Goal: Task Accomplishment & Management: Manage account settings

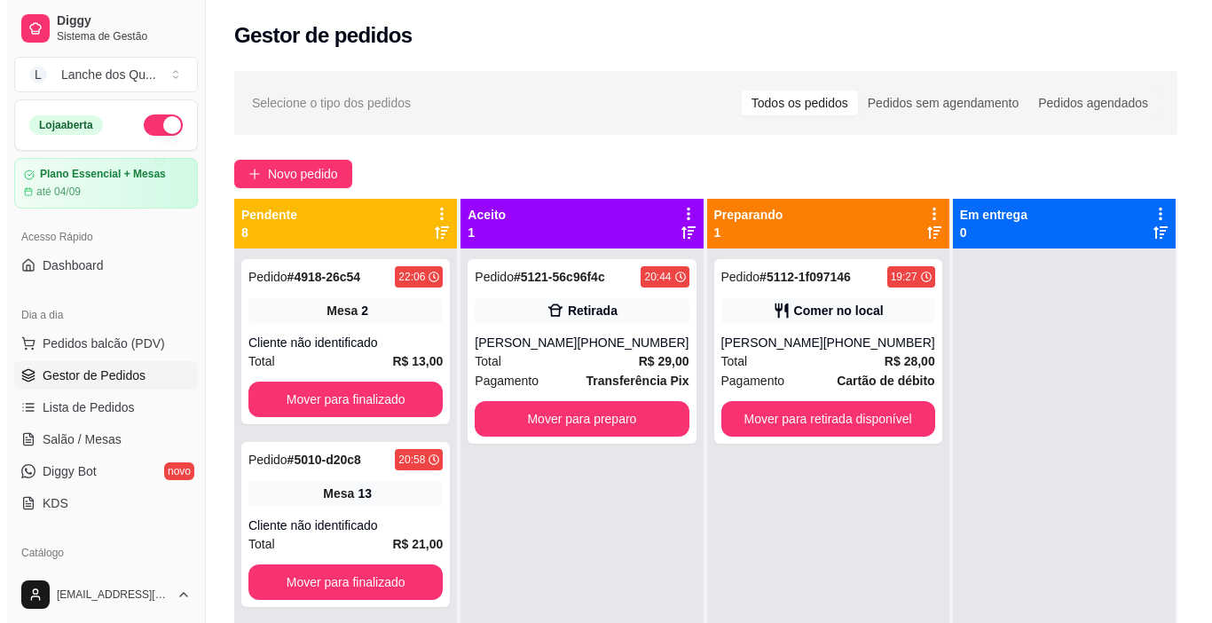
scroll to position [89, 0]
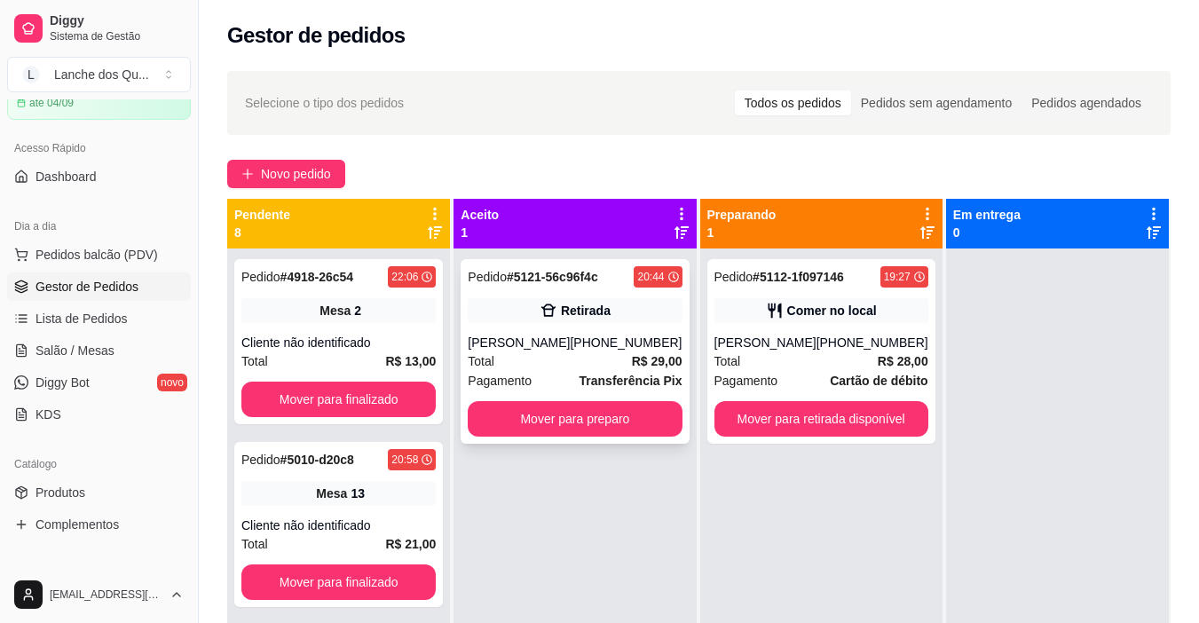
click at [600, 351] on div "[PHONE_NUMBER]" at bounding box center [626, 343] width 112 height 18
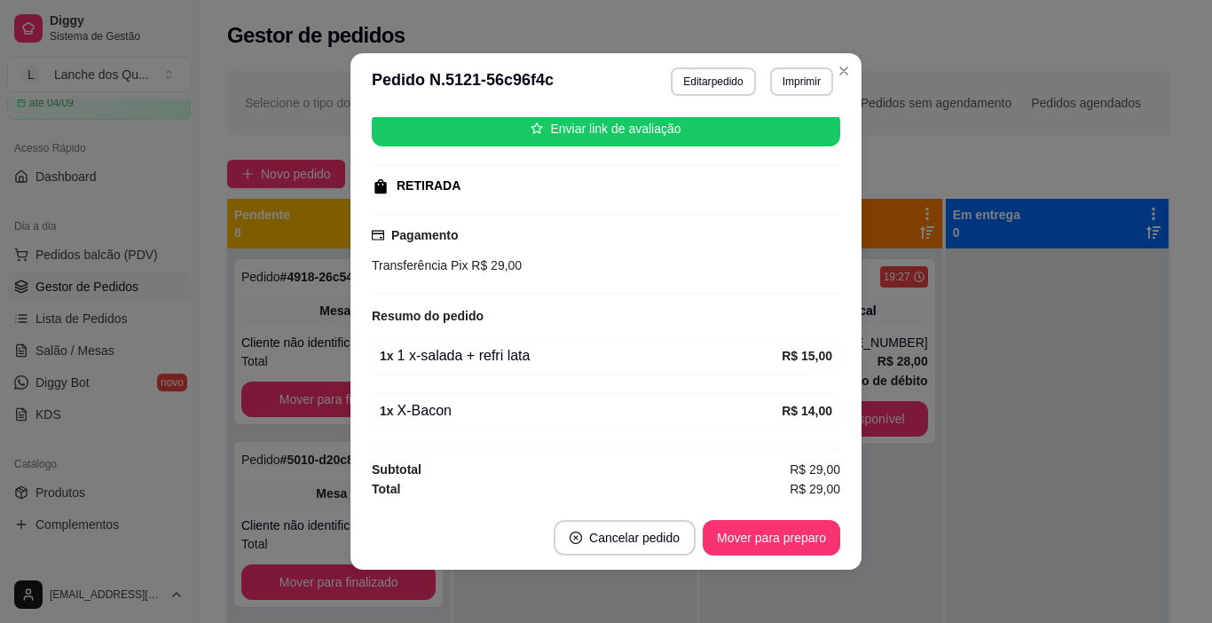
scroll to position [4, 0]
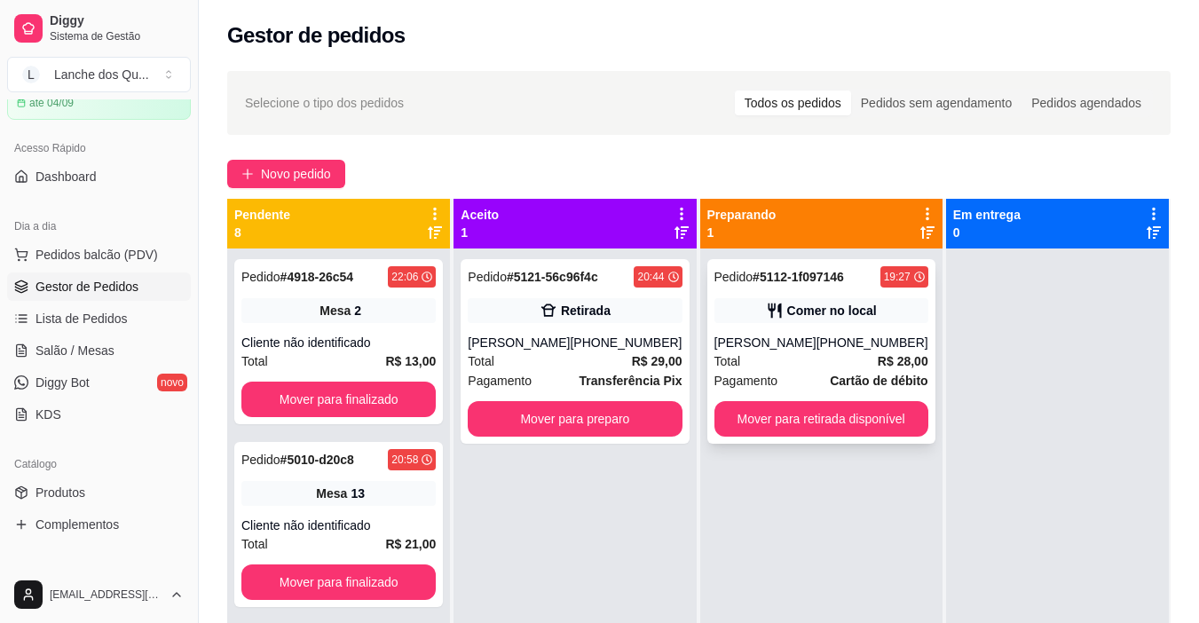
click at [840, 327] on div "Pedido # 5112-1f097146 19:27 Comer no local Antonio [PHONE_NUMBER] Total R$ 28,…" at bounding box center [821, 351] width 228 height 185
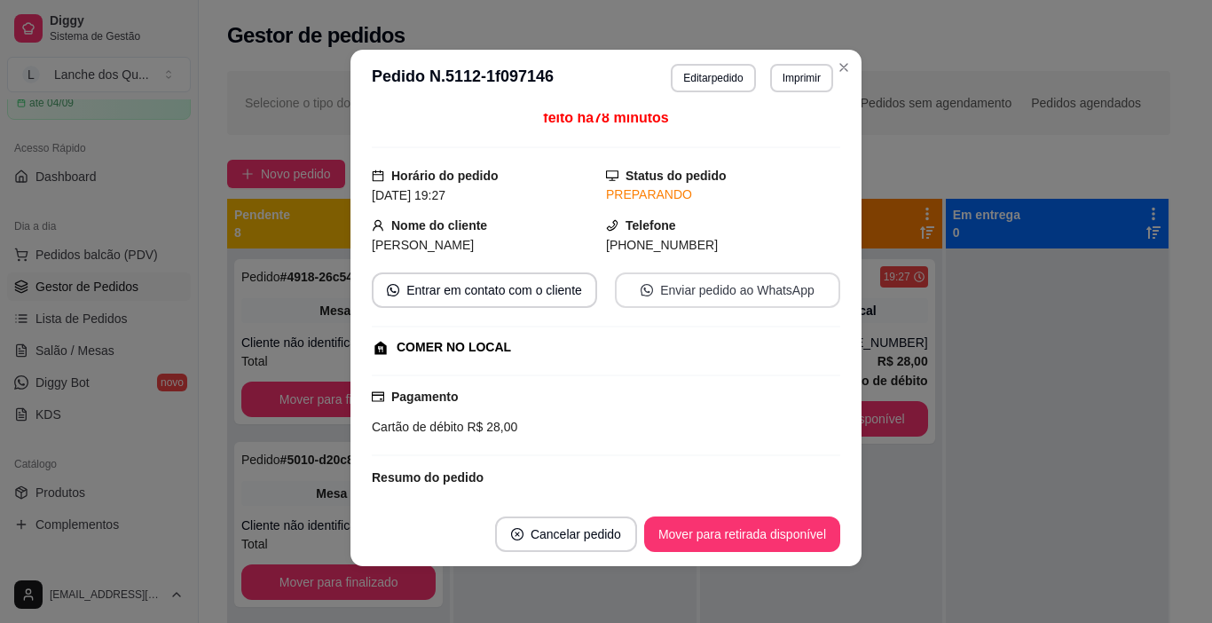
scroll to position [0, 0]
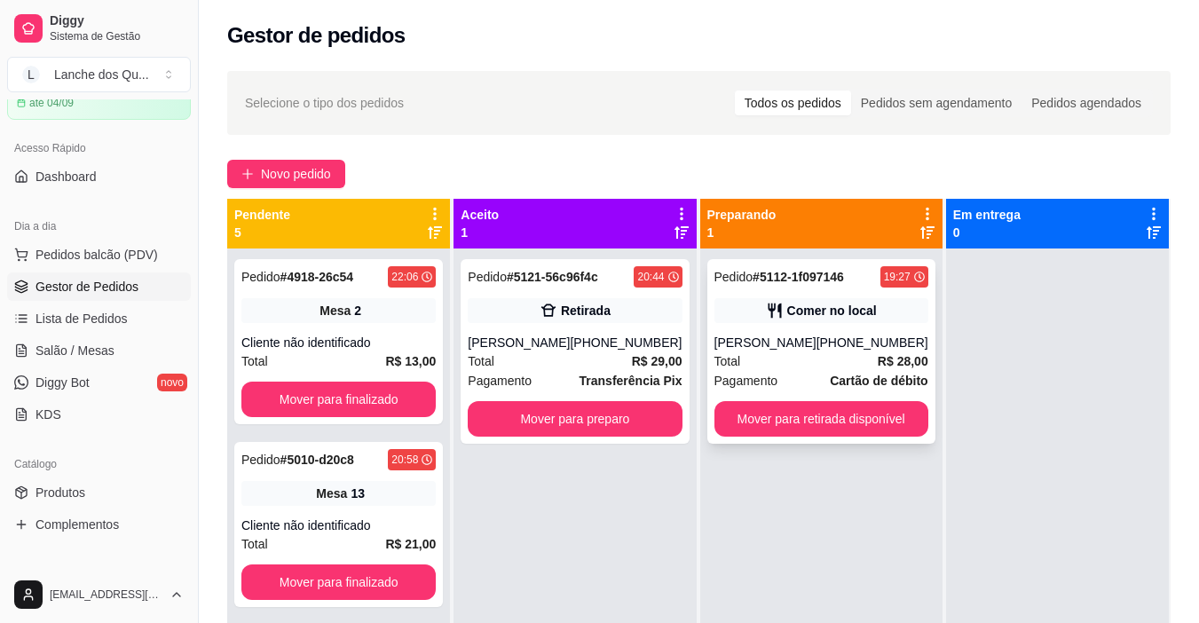
click at [782, 356] on div "Total R$ 28,00" at bounding box center [821, 361] width 214 height 20
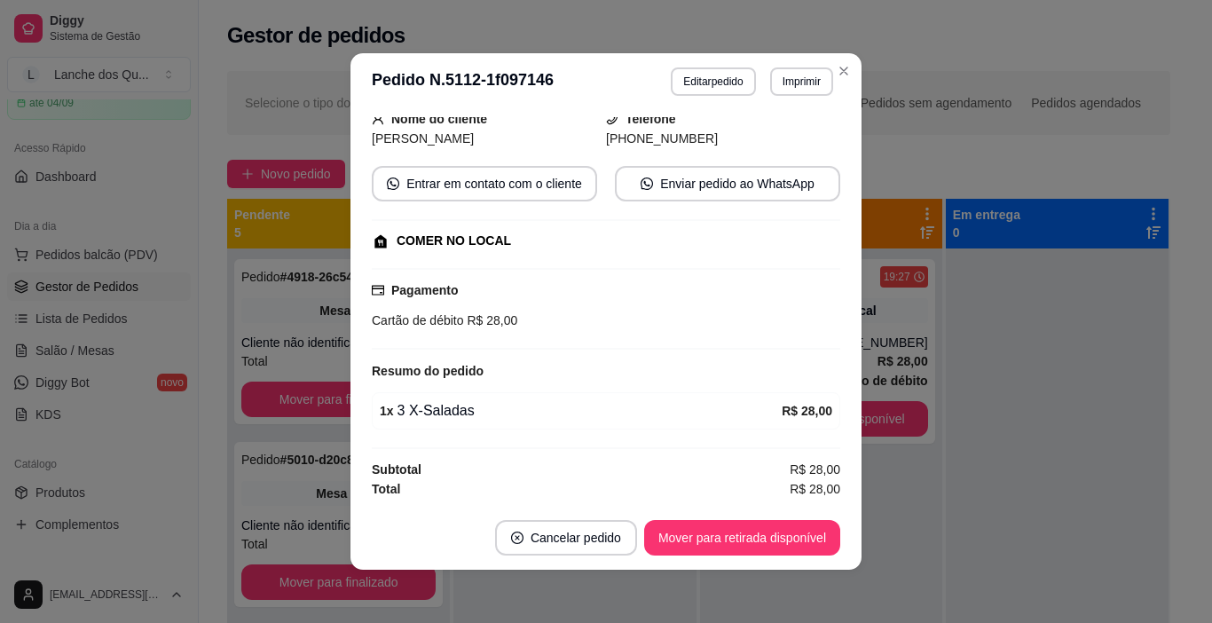
scroll to position [4, 0]
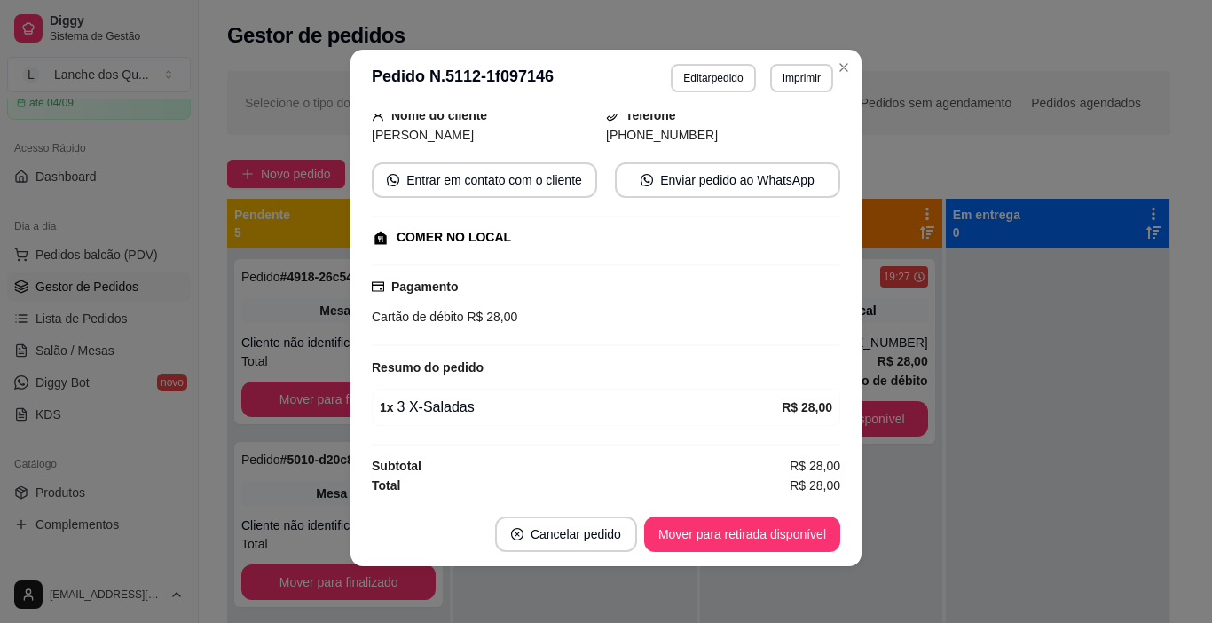
click at [852, 66] on header "**********" at bounding box center [606, 78] width 511 height 57
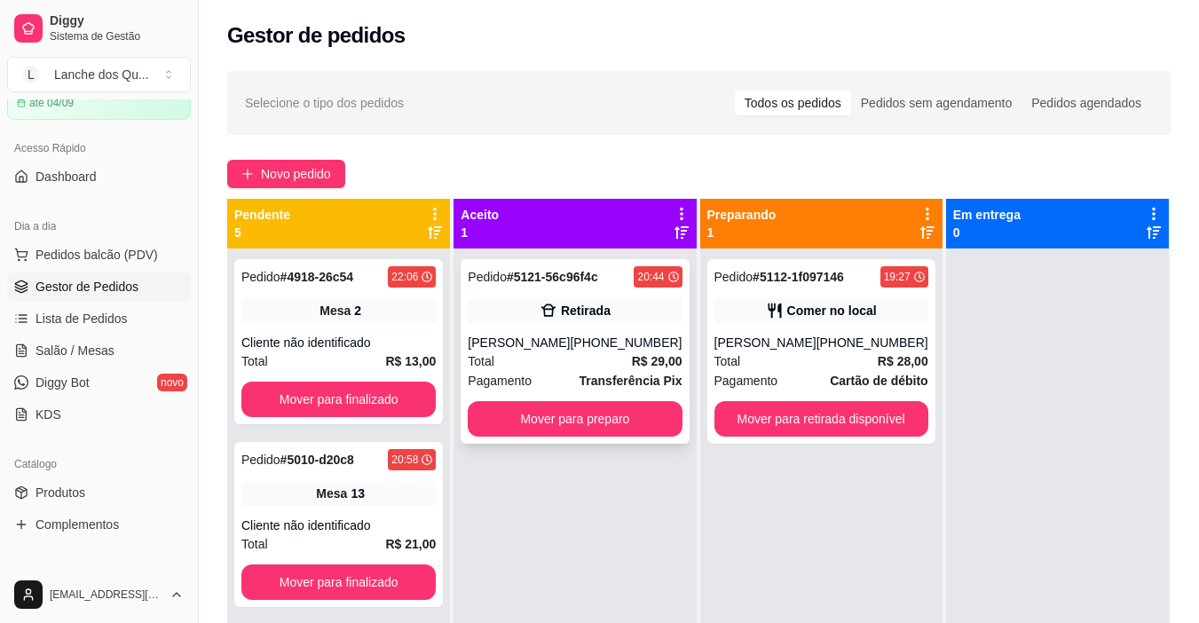
click at [558, 340] on div "[PERSON_NAME]" at bounding box center [519, 343] width 102 height 18
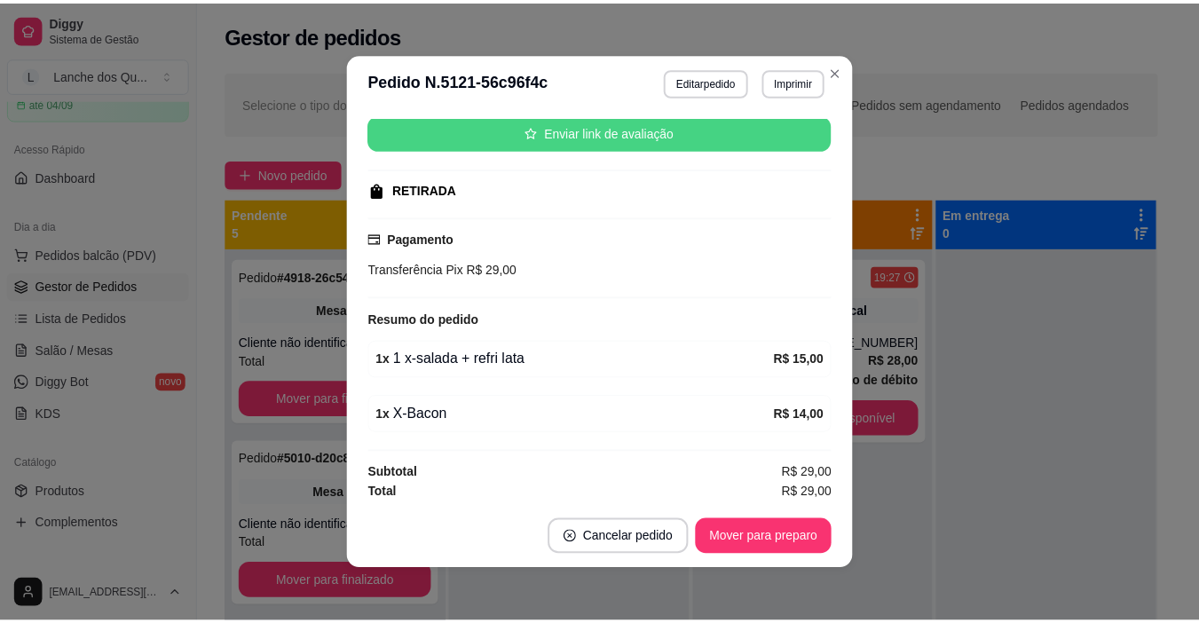
scroll to position [225, 0]
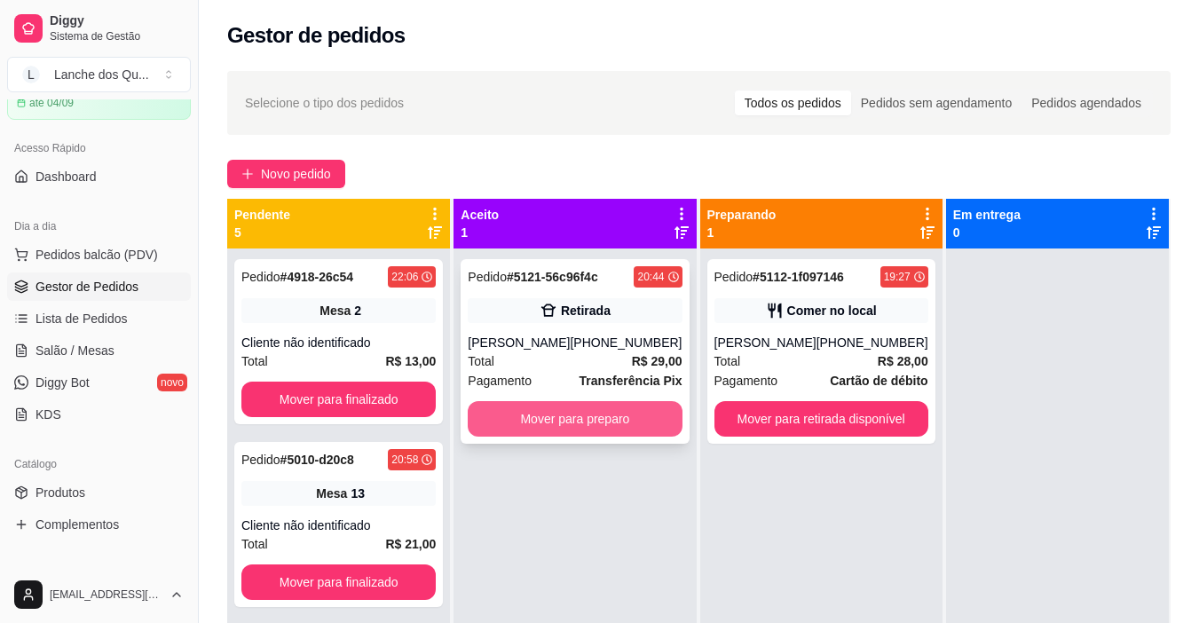
click at [611, 412] on button "Mover para preparo" at bounding box center [575, 418] width 214 height 35
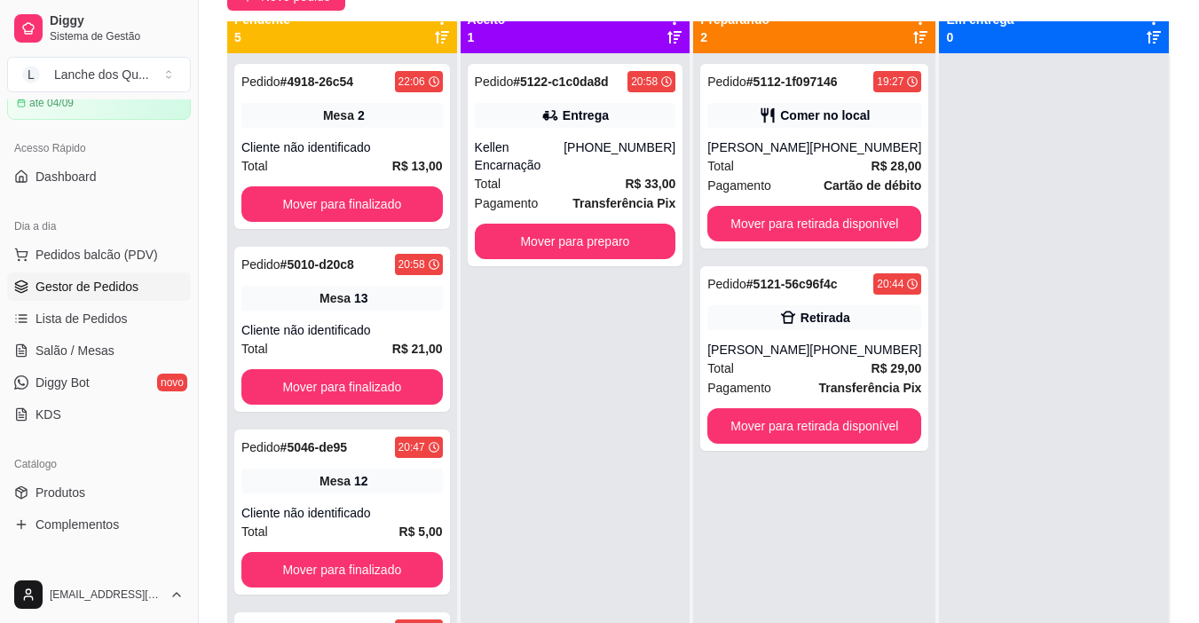
scroll to position [0, 0]
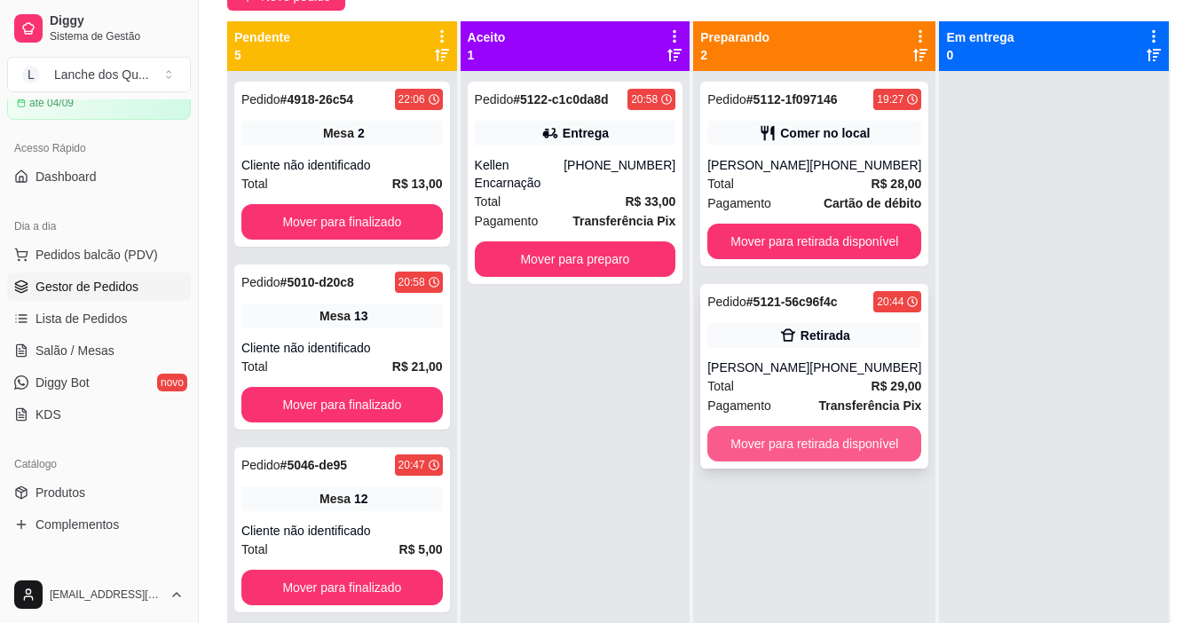
click at [834, 438] on button "Mover para retirada disponível" at bounding box center [814, 443] width 214 height 35
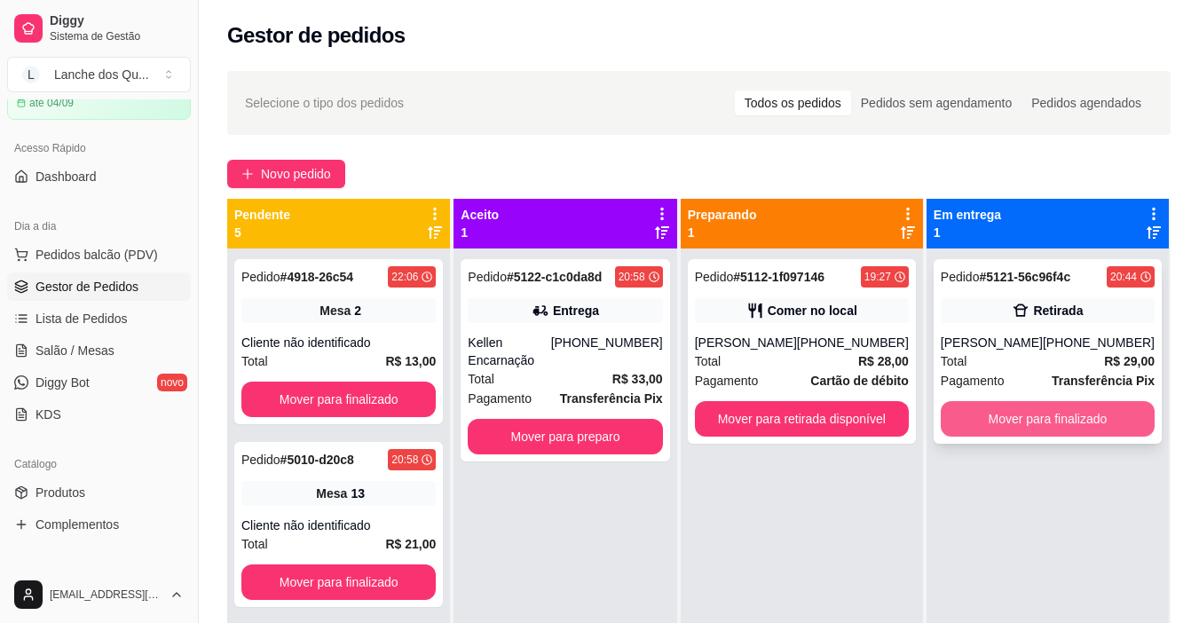
click at [1022, 421] on button "Mover para finalizado" at bounding box center [1048, 418] width 214 height 35
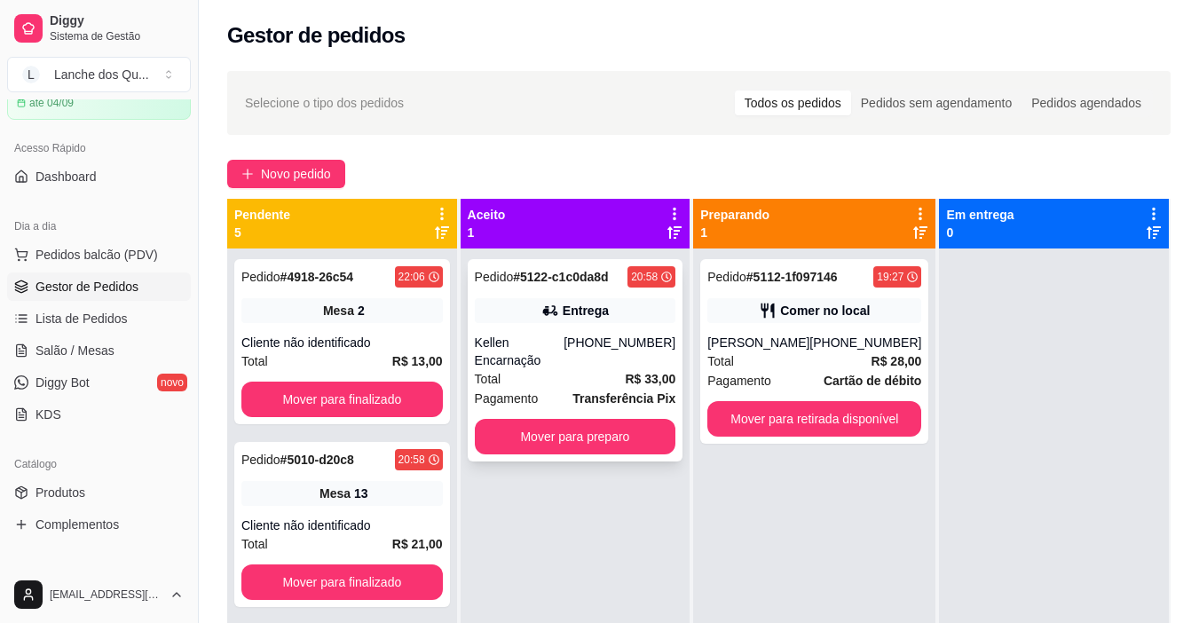
click at [564, 339] on div "Kellen Encarnação" at bounding box center [520, 351] width 90 height 35
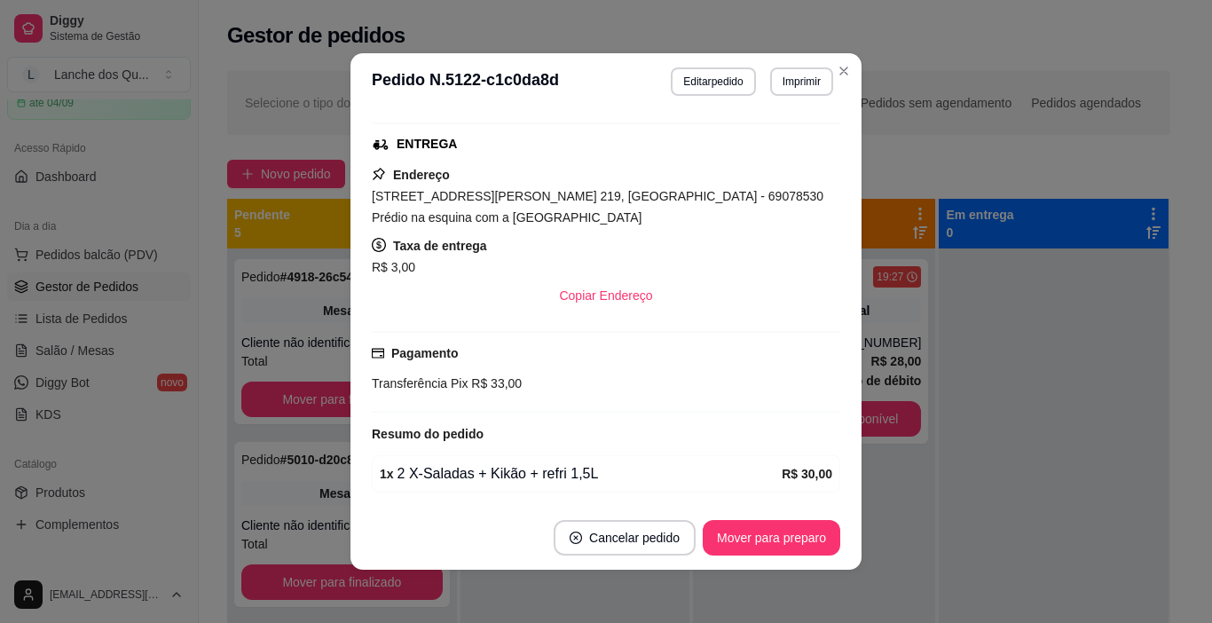
scroll to position [308, 0]
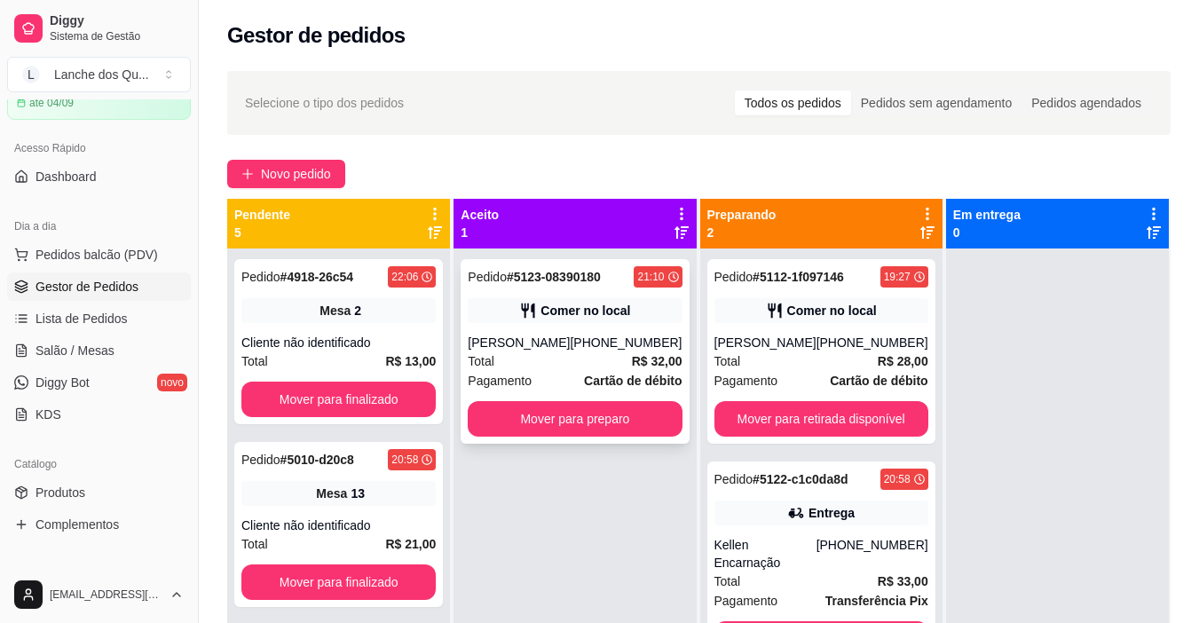
click at [603, 367] on div "Total R$ 32,00" at bounding box center [575, 361] width 214 height 20
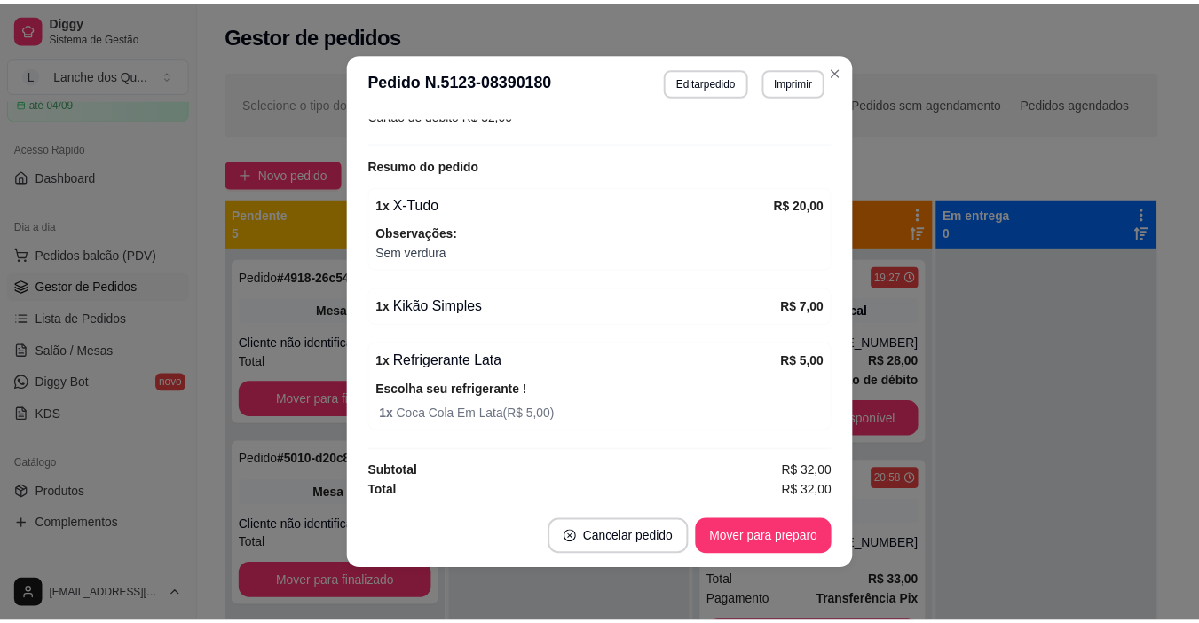
scroll to position [324, 0]
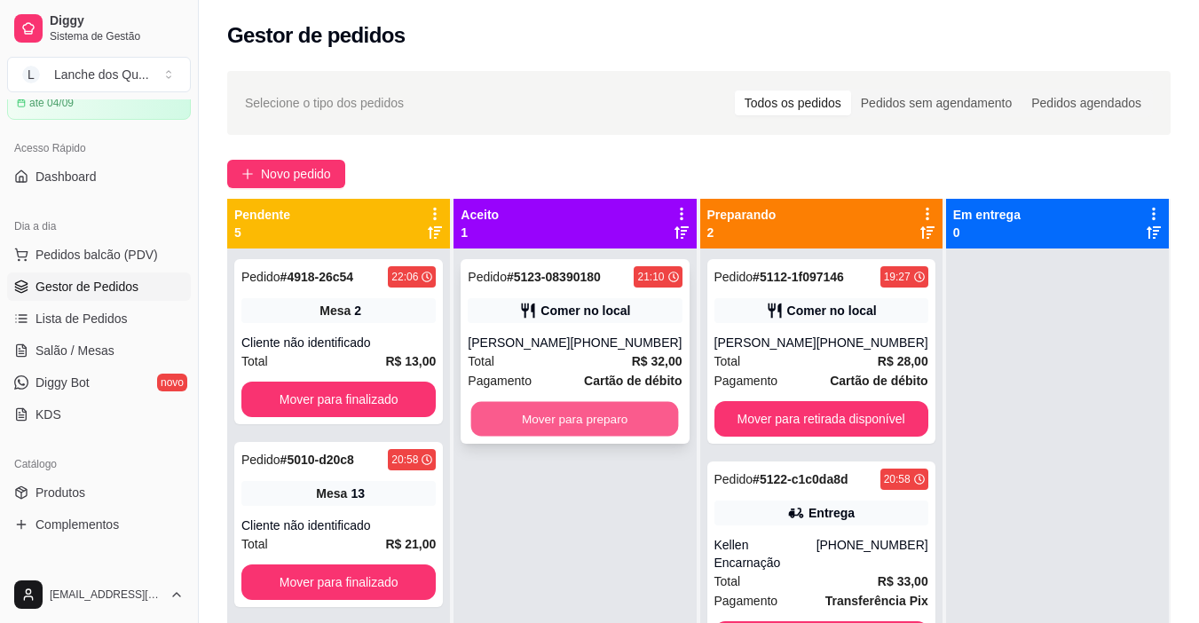
click at [637, 430] on button "Mover para preparo" at bounding box center [575, 419] width 208 height 35
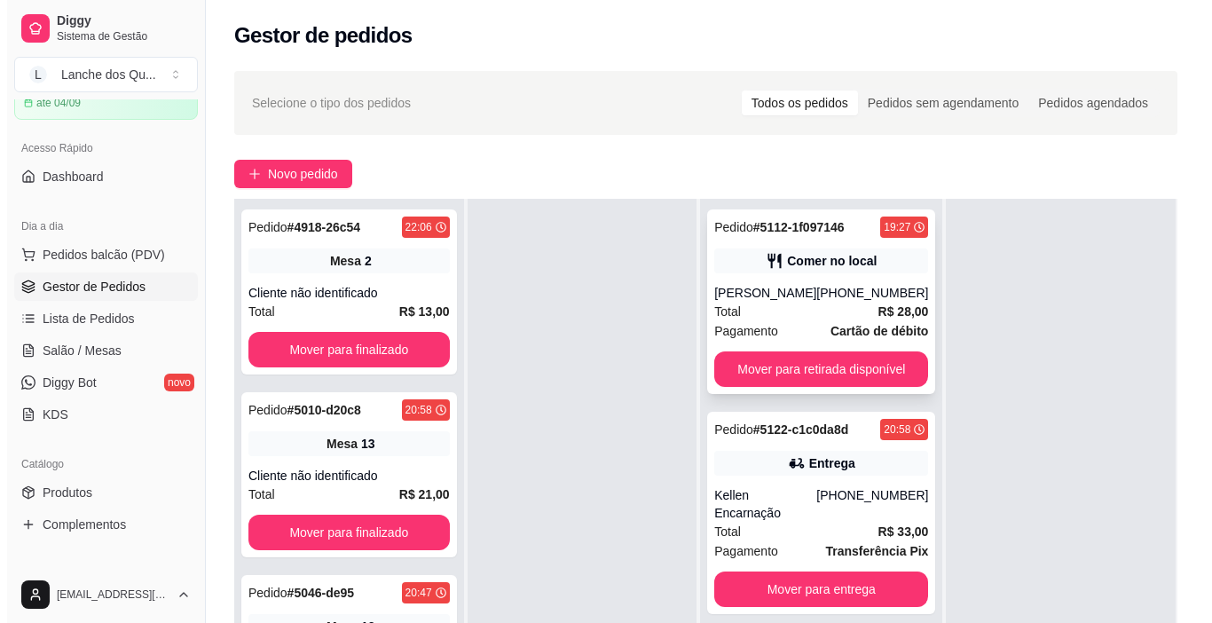
scroll to position [2, 0]
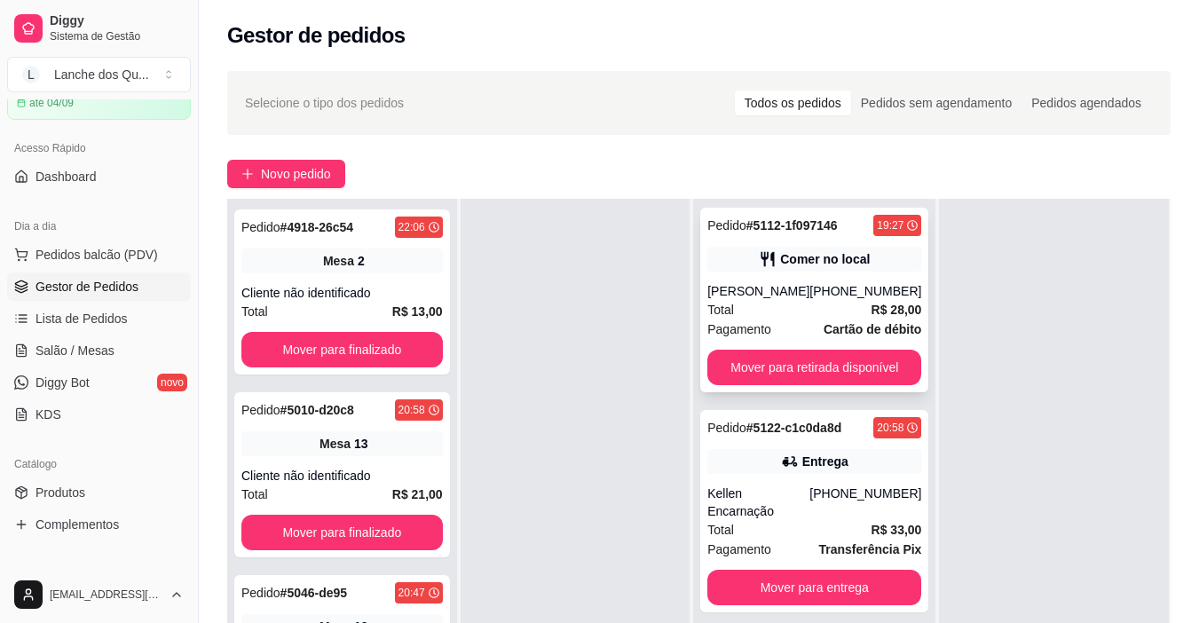
click at [856, 295] on div "[PHONE_NUMBER]" at bounding box center [865, 291] width 112 height 18
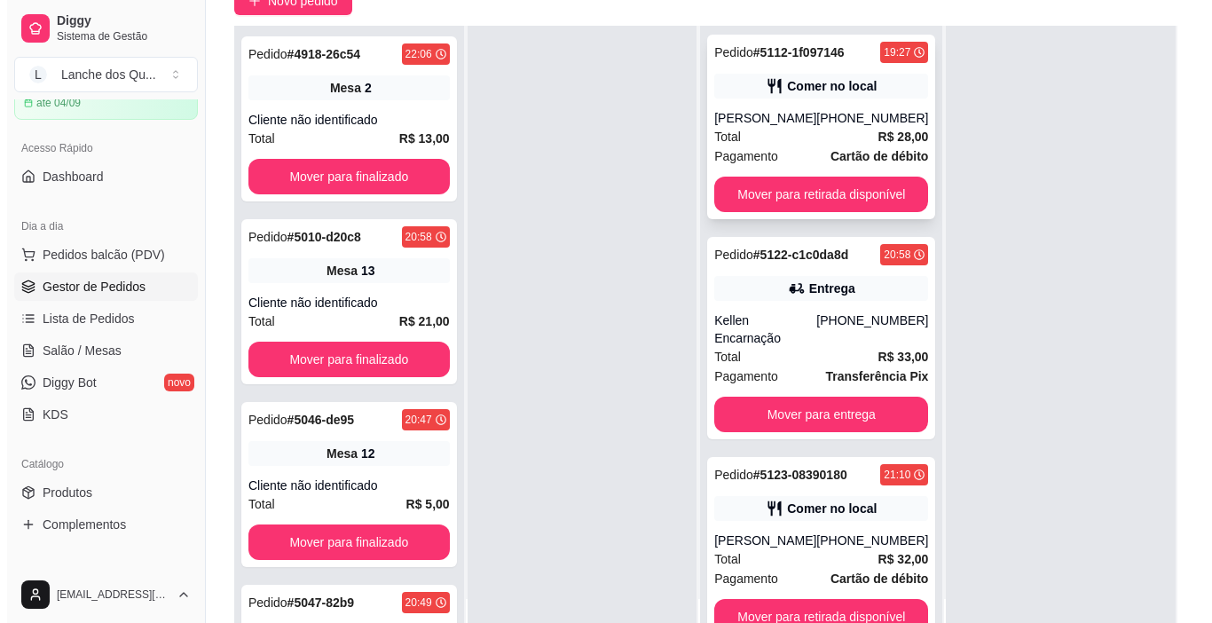
scroll to position [177, 0]
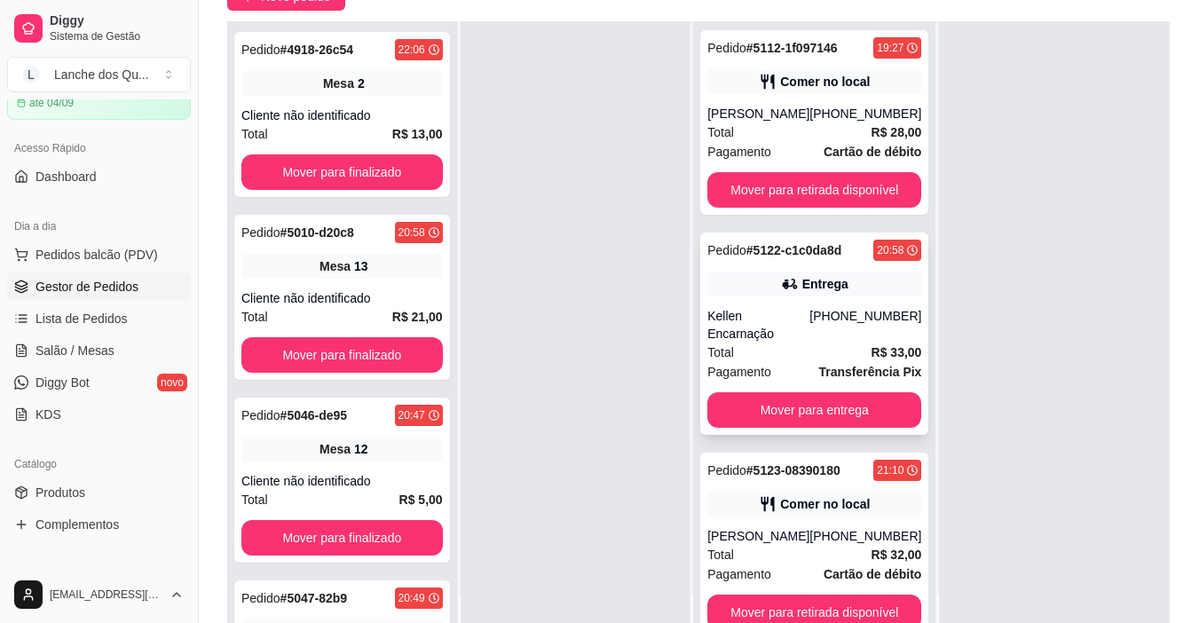
click at [833, 302] on div "Pedido # 5122-c1c0da8d 20:58 Entrega Kellen Encarnação [PHONE_NUMBER] Total R$ …" at bounding box center [814, 334] width 228 height 202
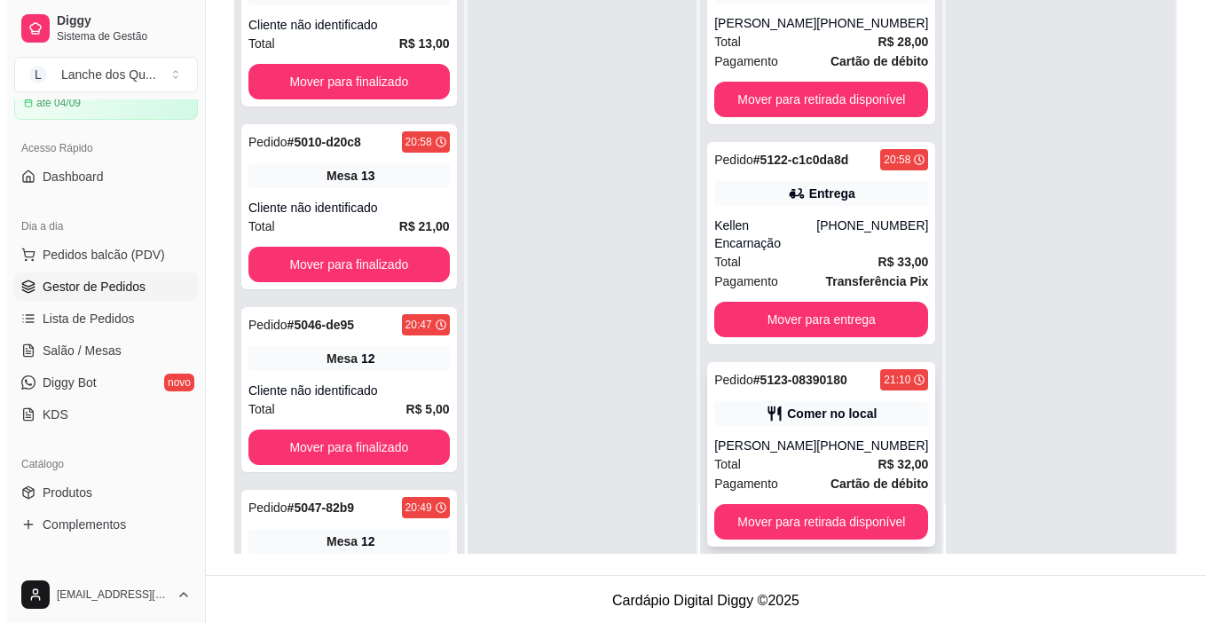
scroll to position [271, 0]
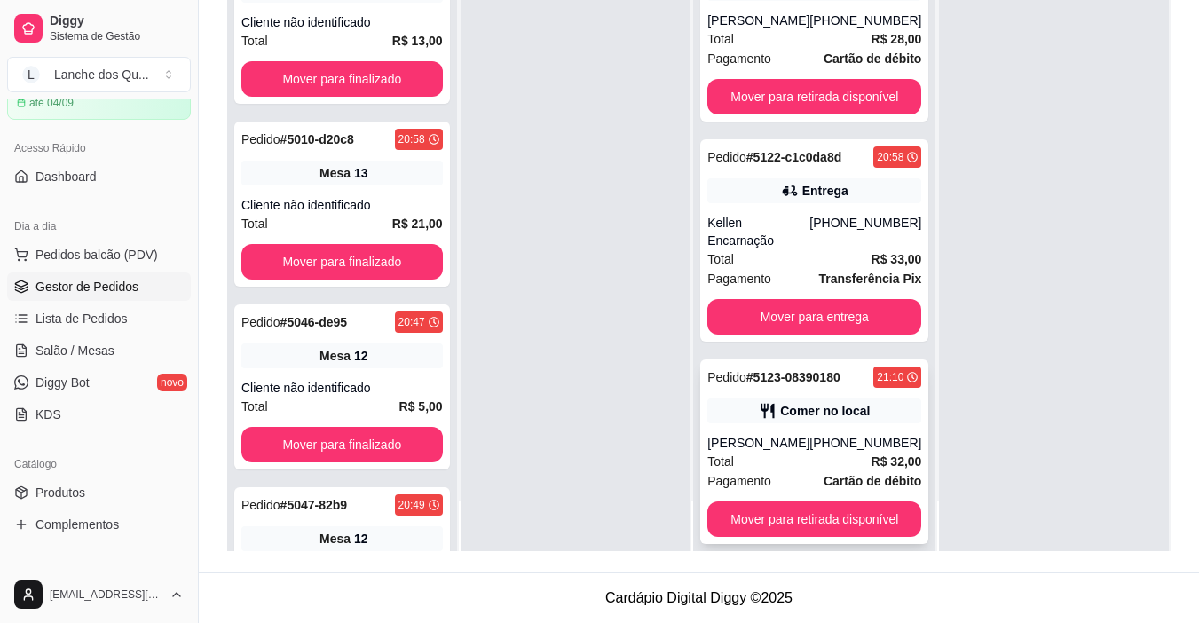
click at [838, 409] on div "Pedido # 5123-08390180 21:10 Comer no local Roger [PHONE_NUMBER] Total R$ 32,00…" at bounding box center [814, 451] width 228 height 185
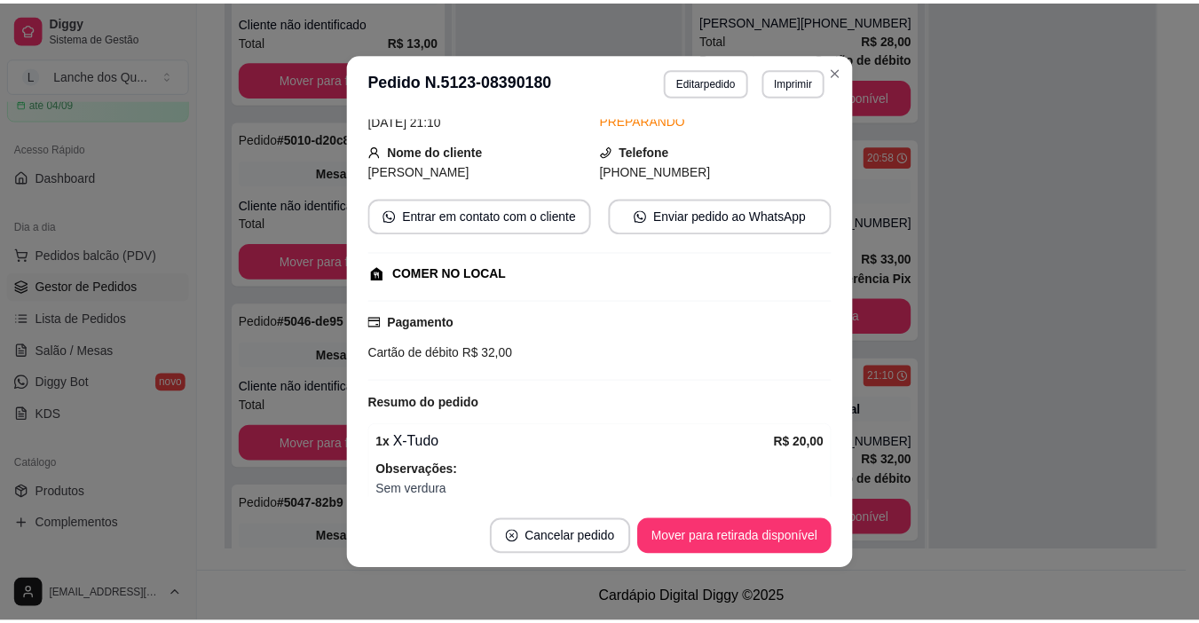
scroll to position [266, 0]
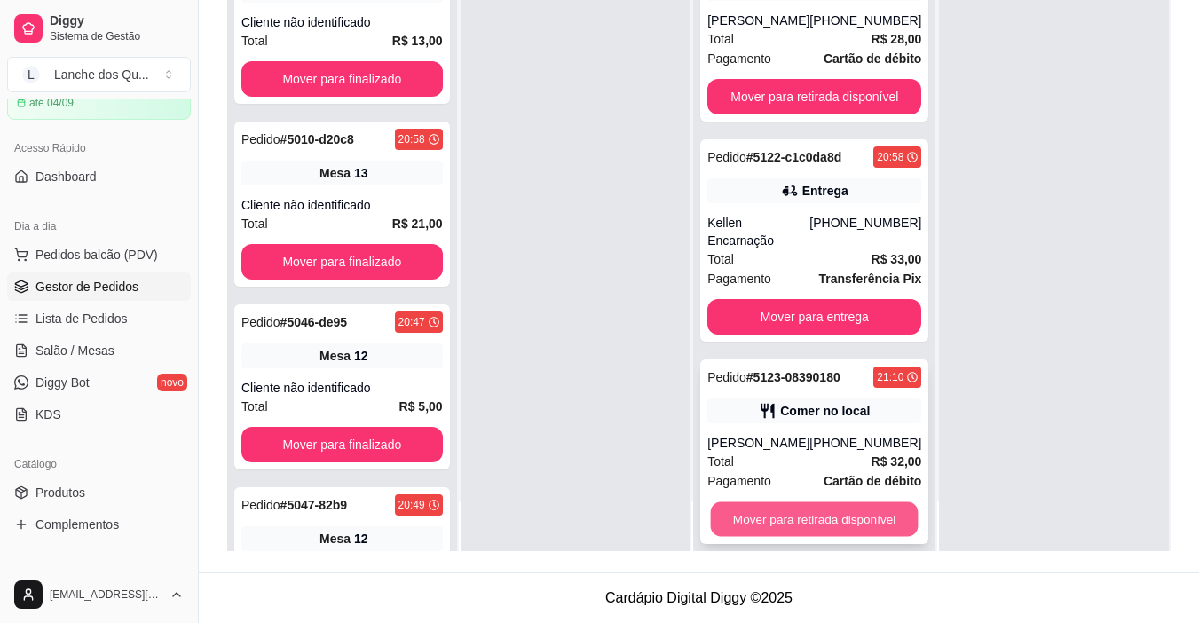
click at [841, 502] on button "Mover para retirada disponível" at bounding box center [815, 519] width 208 height 35
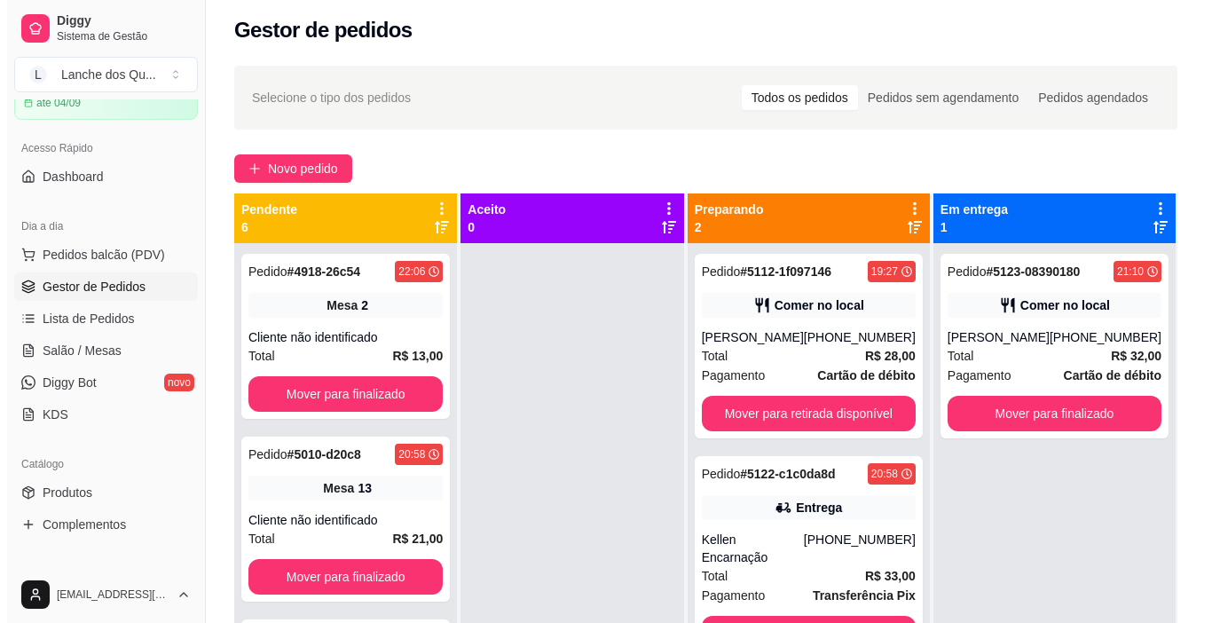
scroll to position [0, 0]
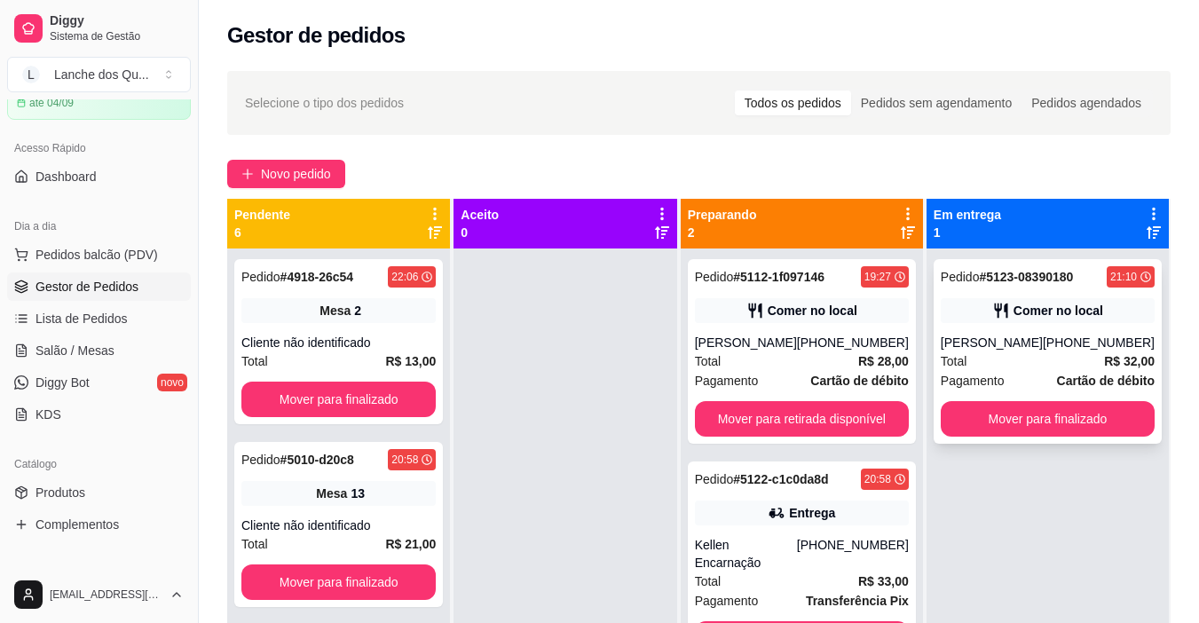
click at [1053, 351] on div "[PHONE_NUMBER]" at bounding box center [1099, 343] width 112 height 18
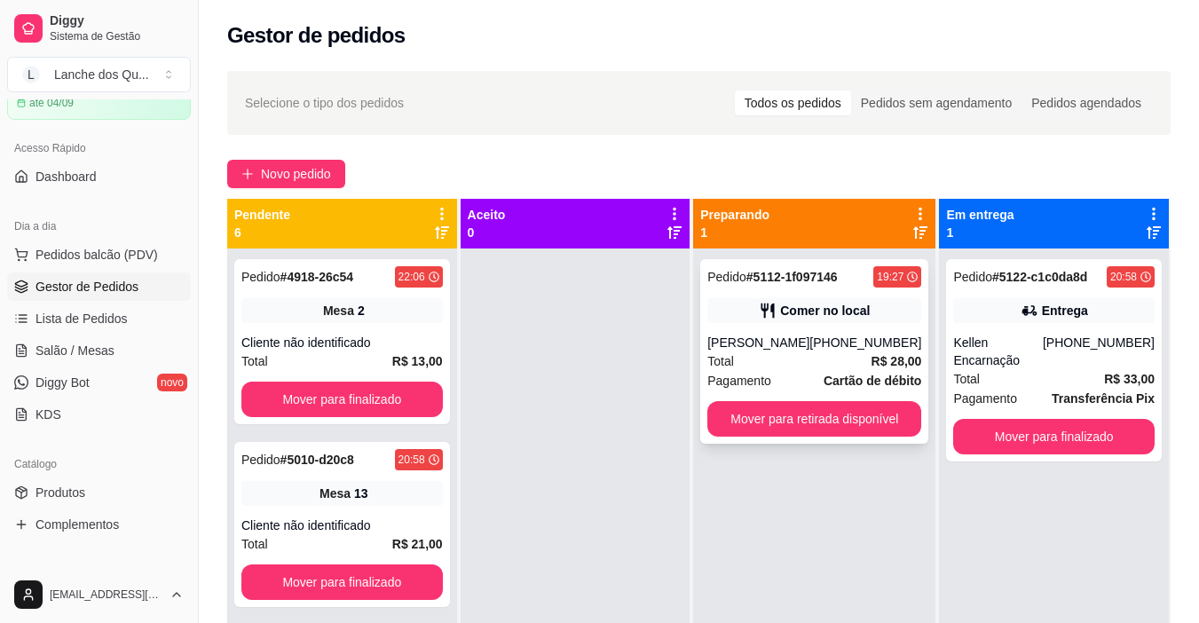
click at [809, 339] on div "[PERSON_NAME]" at bounding box center [758, 343] width 102 height 18
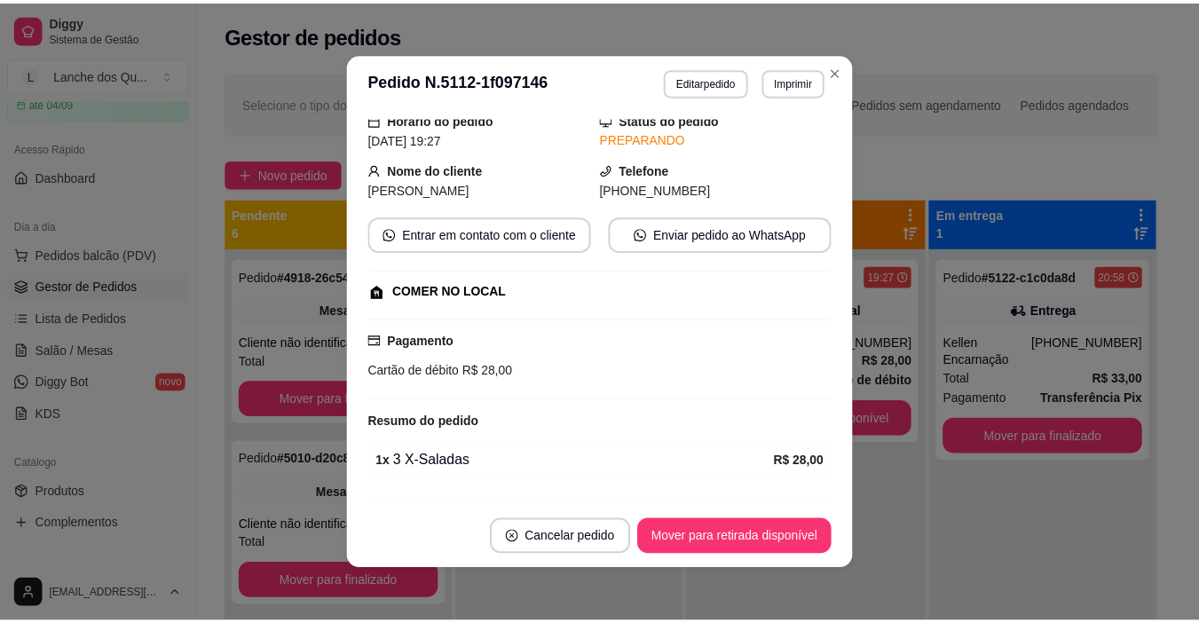
scroll to position [116, 0]
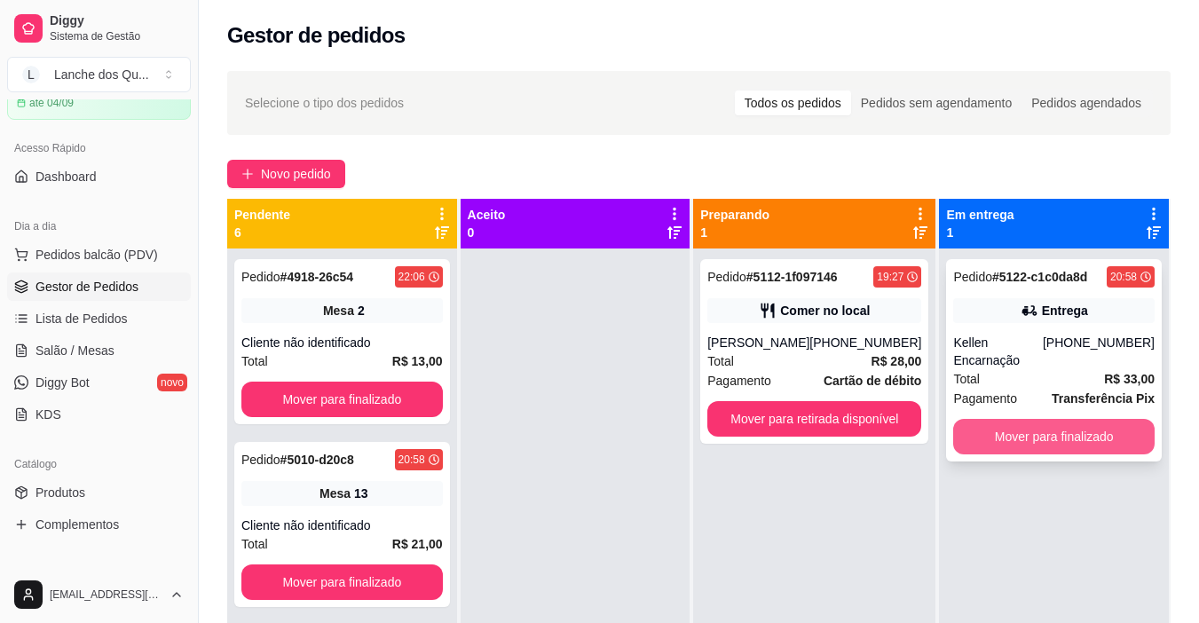
click at [1066, 419] on button "Mover para finalizado" at bounding box center [1053, 436] width 201 height 35
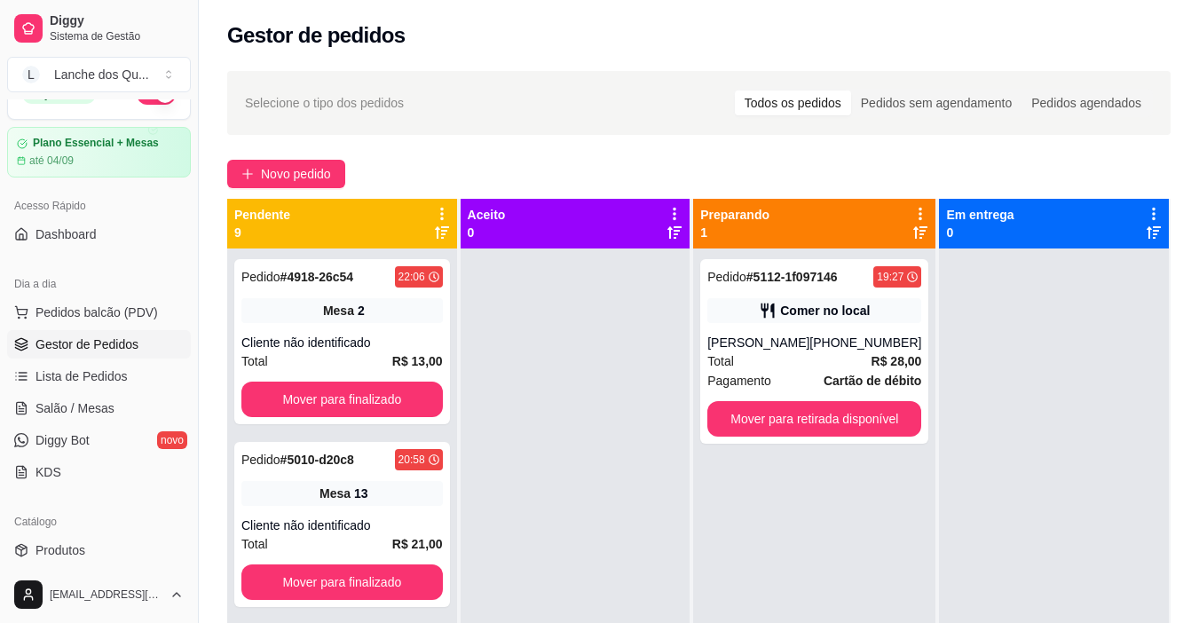
scroll to position [0, 0]
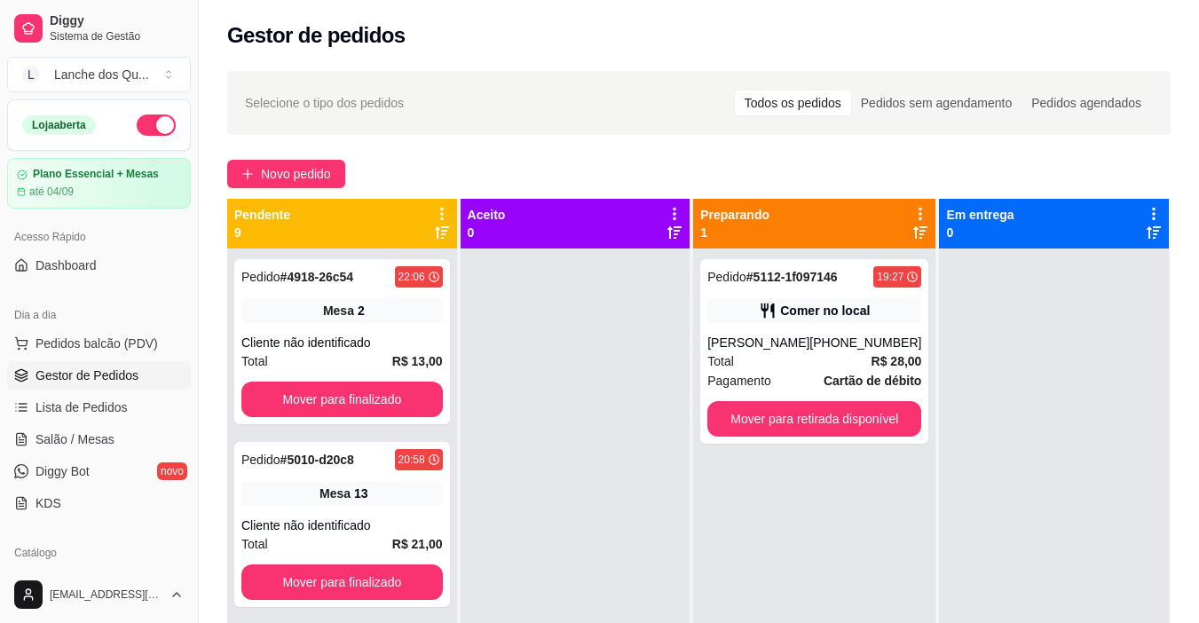
click at [145, 133] on button "button" at bounding box center [156, 124] width 39 height 21
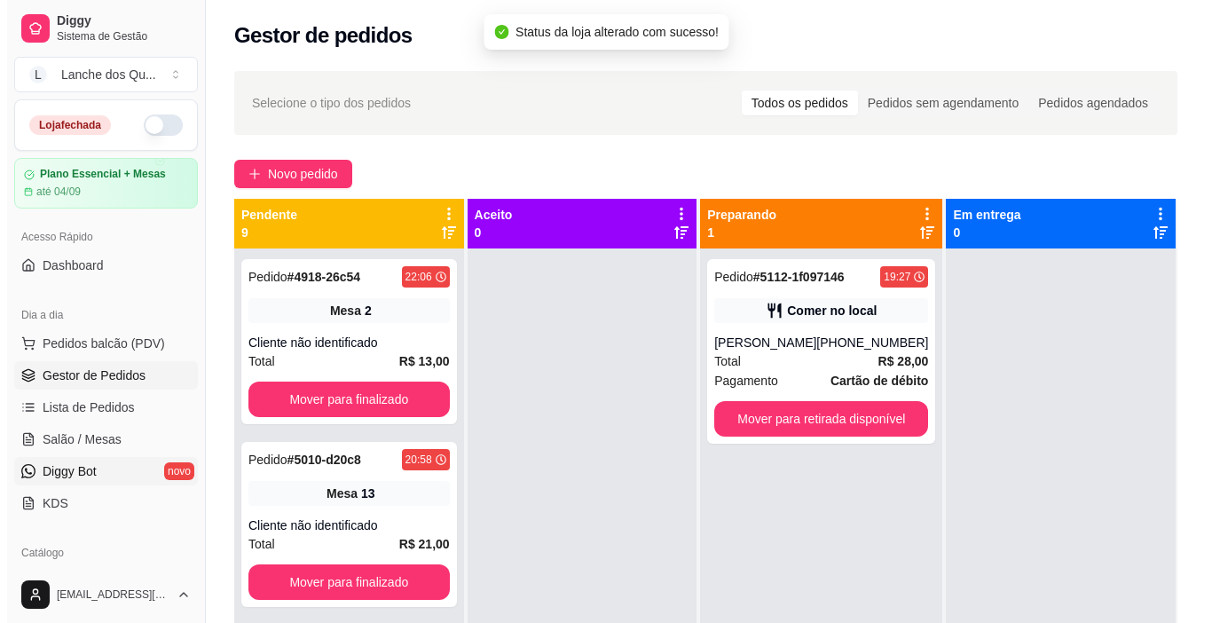
scroll to position [89, 0]
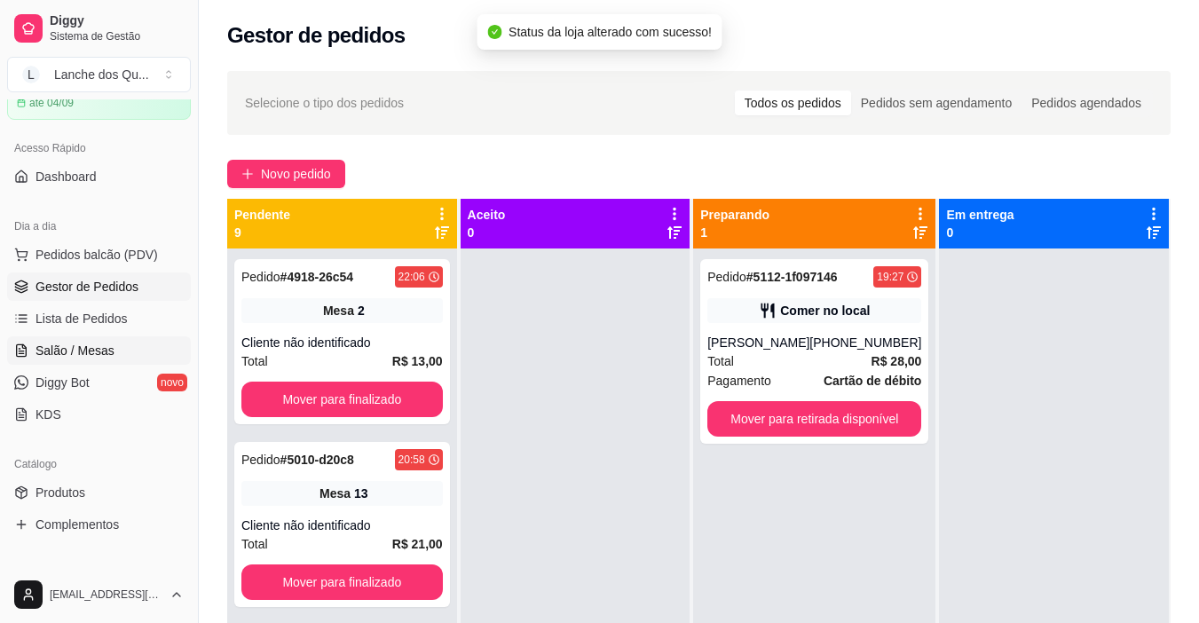
click at [111, 357] on span "Salão / Mesas" at bounding box center [74, 351] width 79 height 18
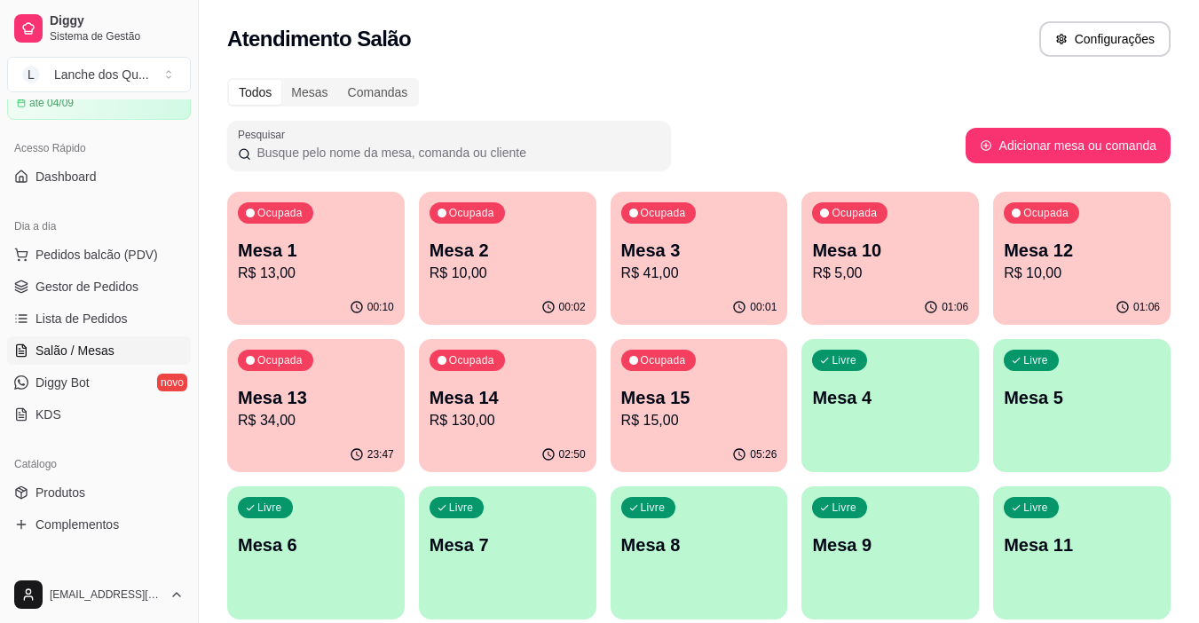
click at [327, 241] on p "Mesa 1" at bounding box center [316, 250] width 156 height 25
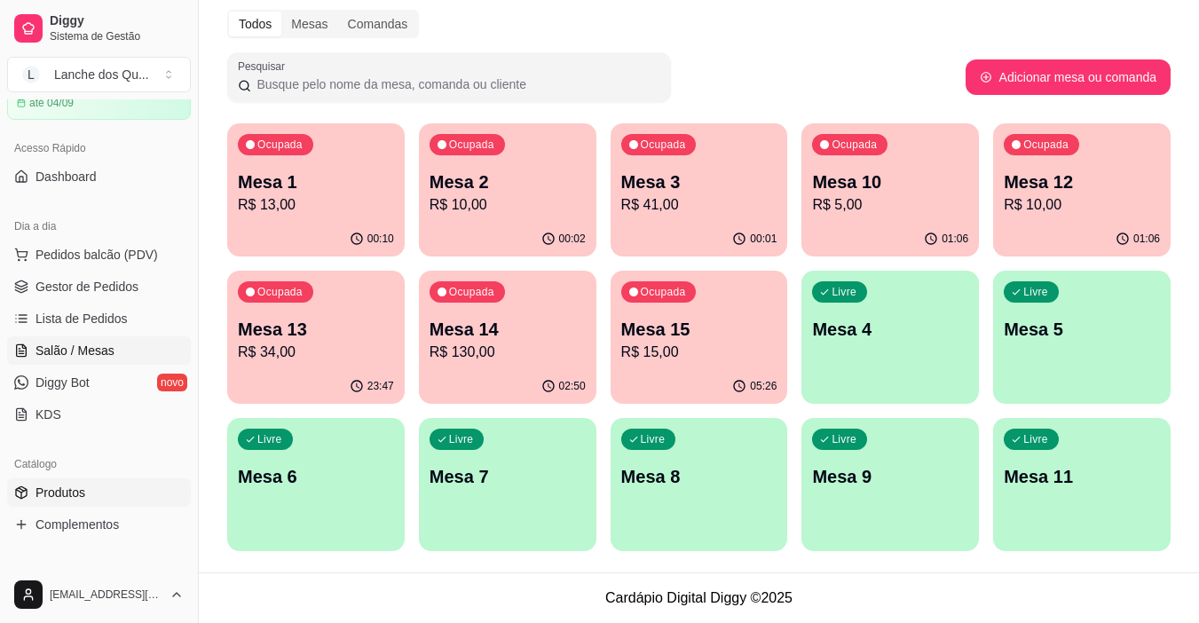
scroll to position [266, 0]
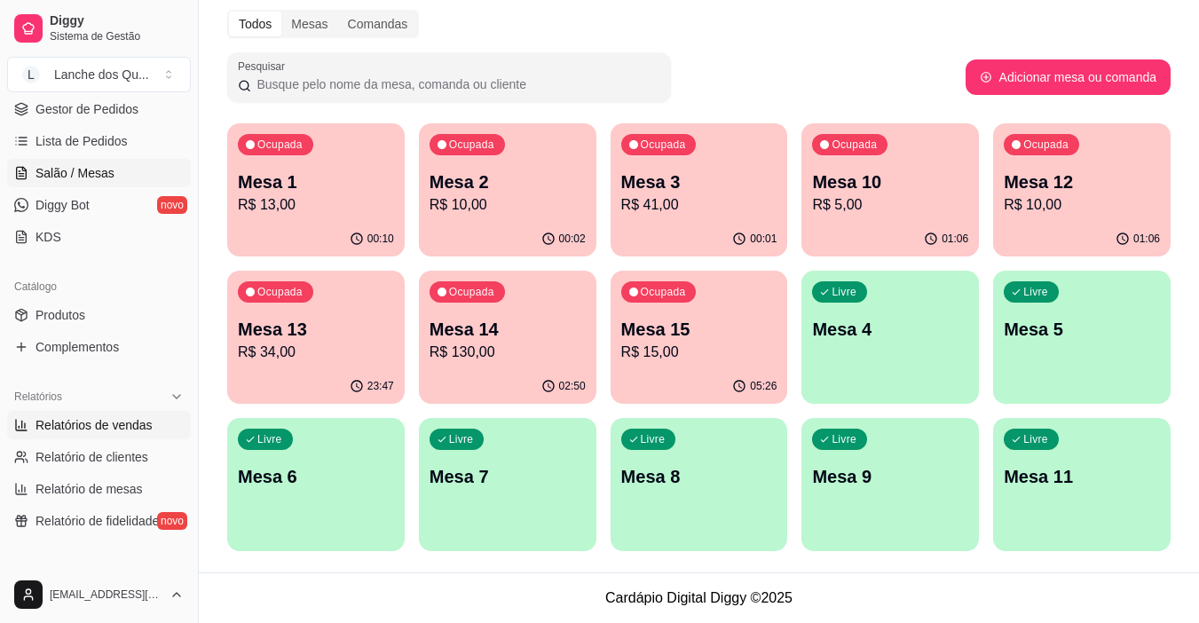
click at [89, 414] on link "Relatórios de vendas" at bounding box center [99, 425] width 184 height 28
select select "ALL"
select select "0"
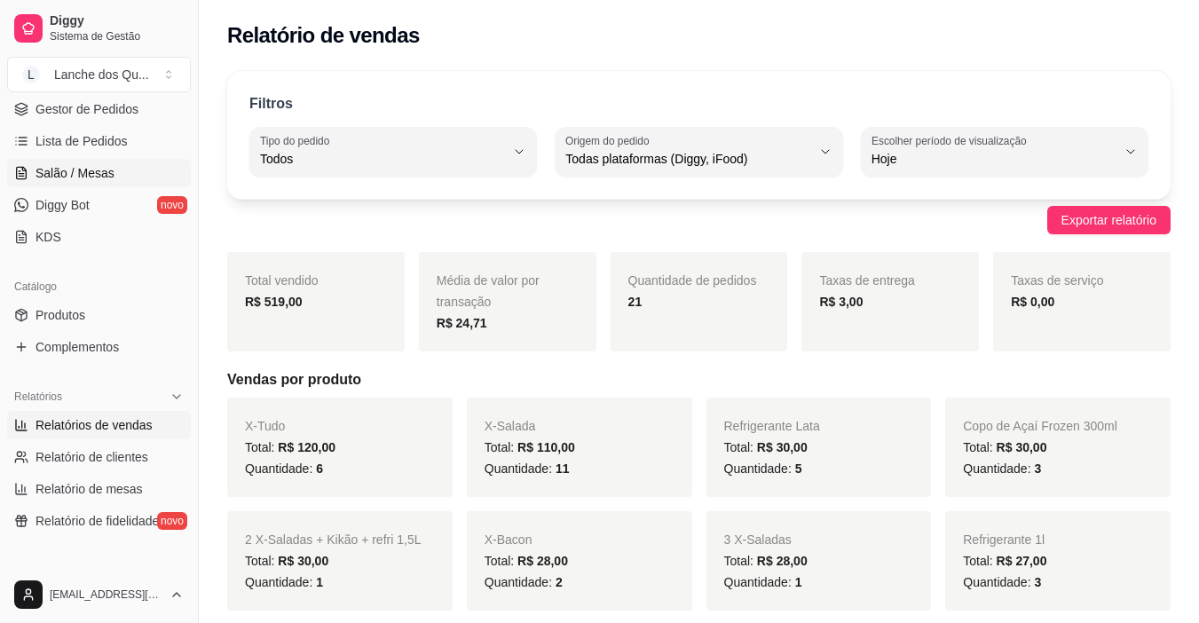
click at [79, 178] on span "Salão / Mesas" at bounding box center [74, 173] width 79 height 18
